Goal: Information Seeking & Learning: Learn about a topic

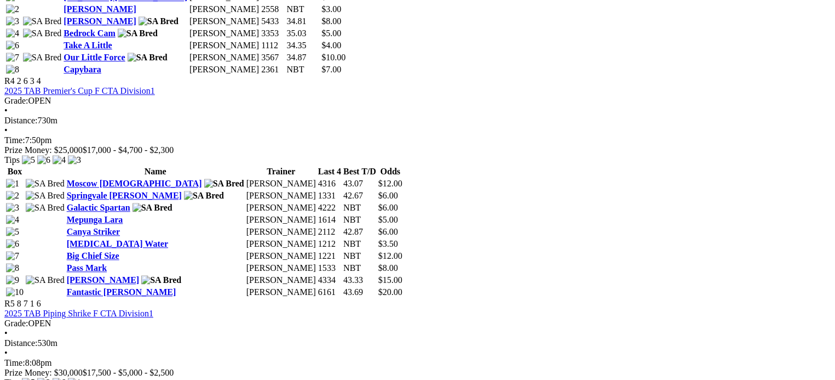
scroll to position [1095, 0]
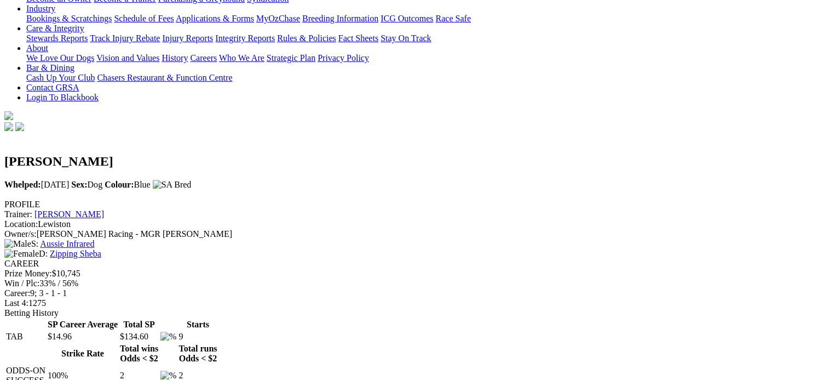
scroll to position [274, 0]
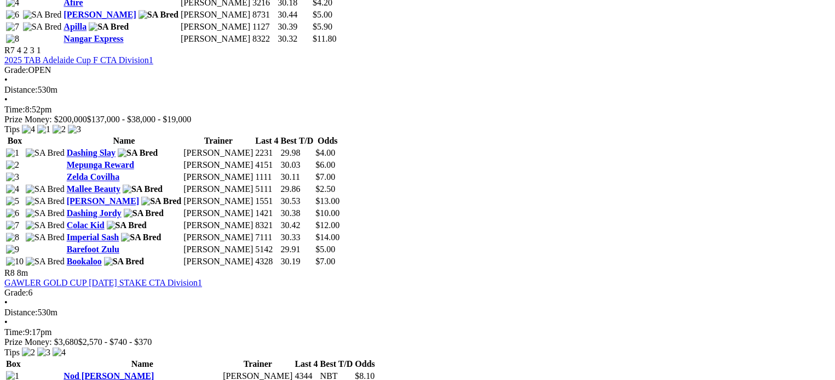
scroll to position [1753, 0]
